Goal: Transaction & Acquisition: Purchase product/service

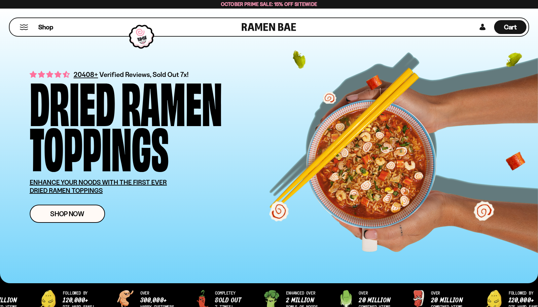
click at [25, 28] on button "Mobile Menu Trigger" at bounding box center [23, 27] width 9 height 6
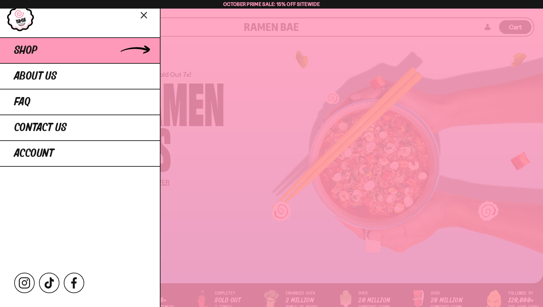
click at [34, 50] on span "Shop" at bounding box center [25, 51] width 23 height 12
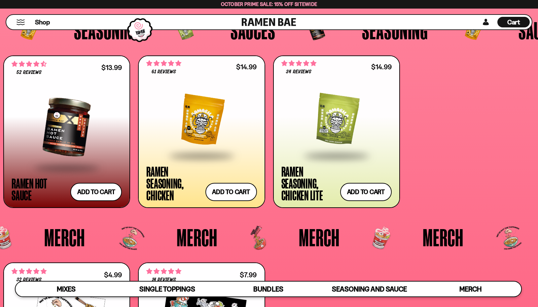
scroll to position [1676, 0]
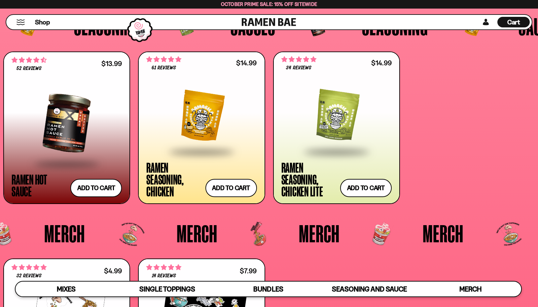
click at [225, 132] on div at bounding box center [201, 116] width 110 height 70
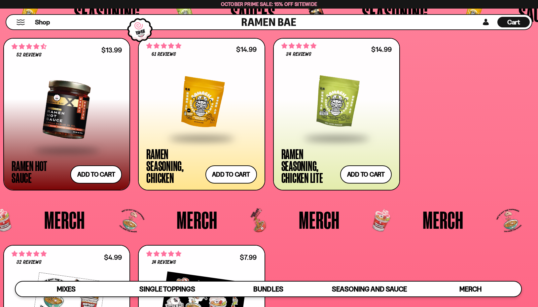
scroll to position [1635, 0]
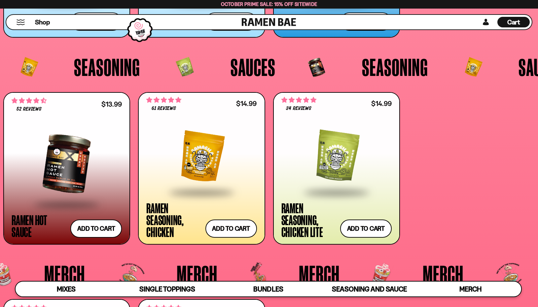
click at [195, 166] on div at bounding box center [201, 157] width 110 height 70
